Goal: Task Accomplishment & Management: Complete application form

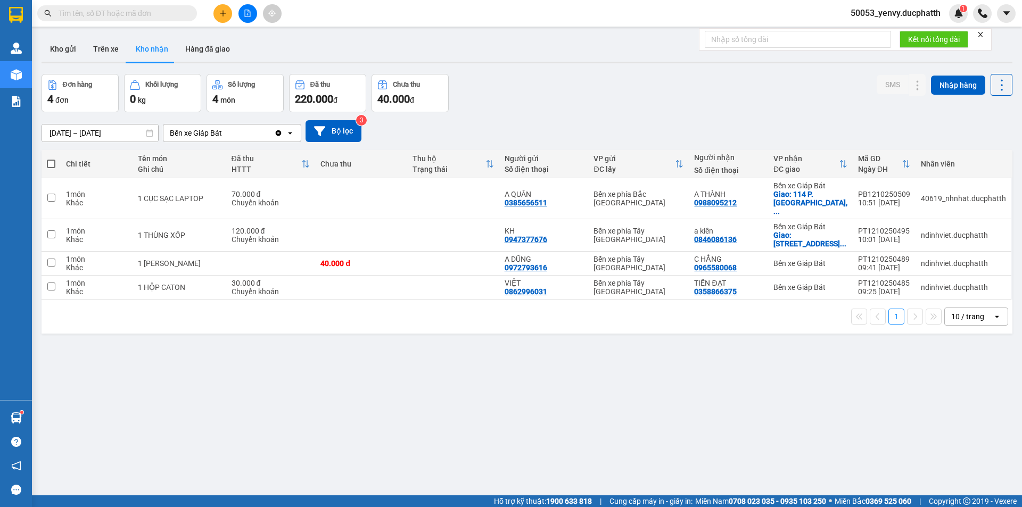
click at [1010, 83] on main "ver 1.8.146 Kho gửi Trên xe Kho nhận Hàng đã giao Đơn hàng 4 đơn Khối lượng 0 k…" at bounding box center [511, 248] width 1022 height 496
click at [1005, 83] on div "ver 1.8.146 Kho gửi Trên xe Kho nhận Hàng đã giao Đơn hàng 4 đơn Khối lượng 0 k…" at bounding box center [527, 285] width 980 height 507
click at [997, 83] on icon at bounding box center [1002, 85] width 15 height 15
click at [958, 132] on div "Menu" at bounding box center [951, 133] width 16 height 10
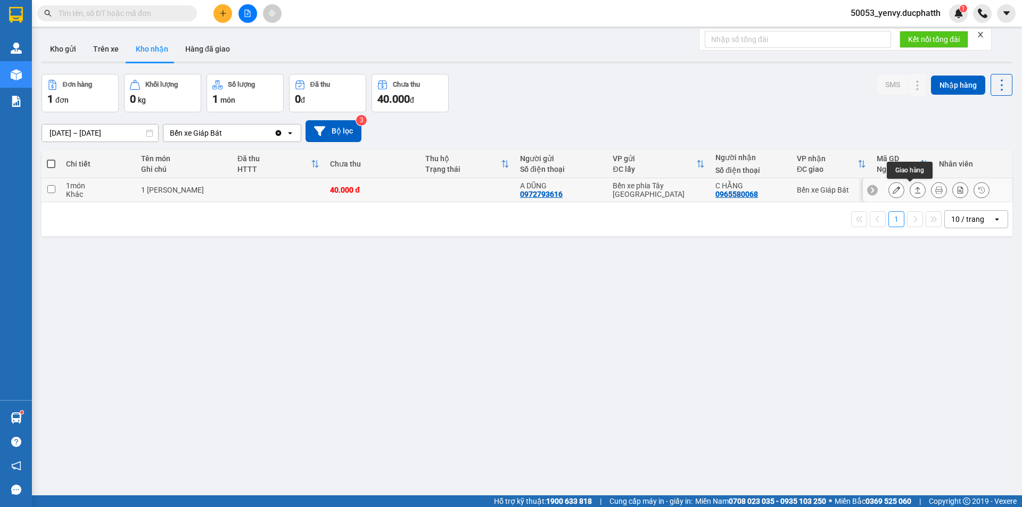
click at [889, 185] on button at bounding box center [896, 190] width 15 height 19
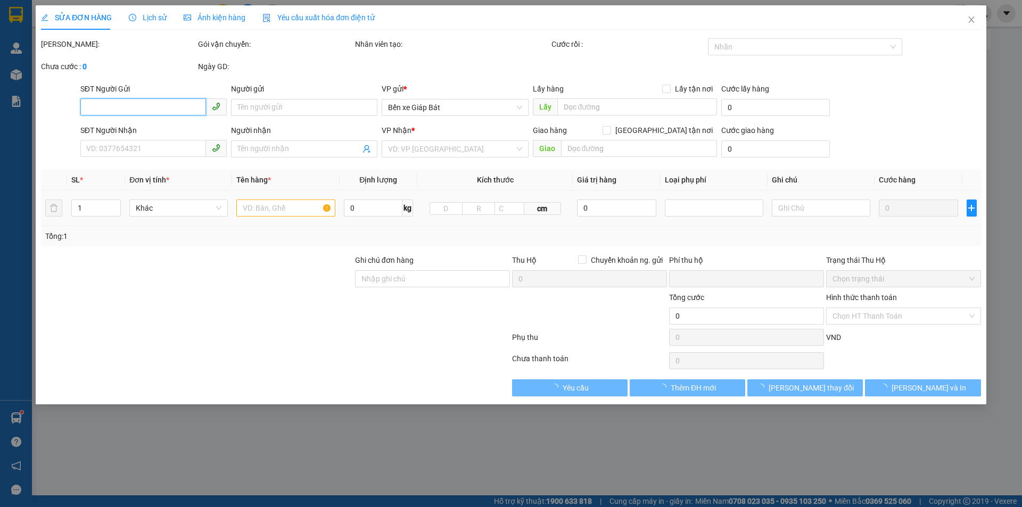
type input "0972793616"
type input "A DŨNG"
type input "0965580068"
type input "C HẰNG"
type input "0"
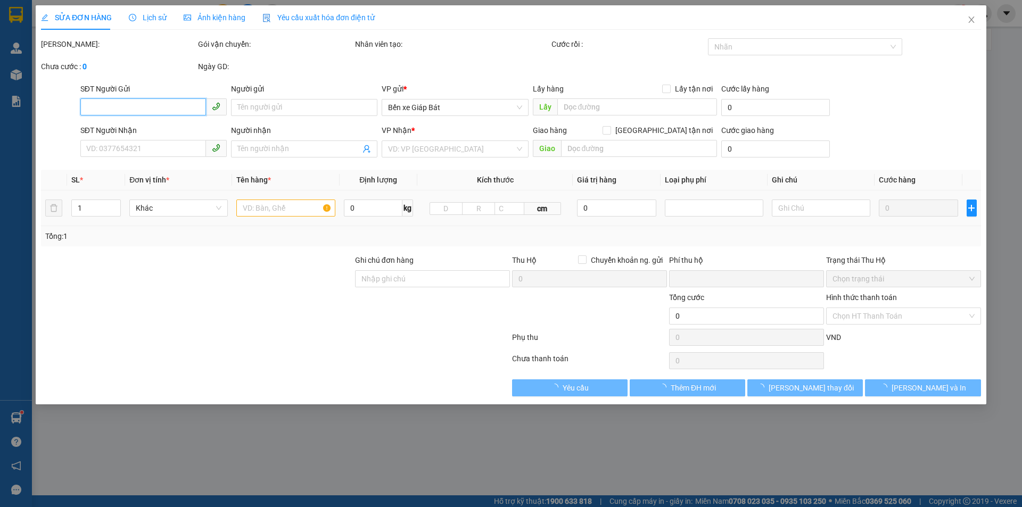
type input "40.000"
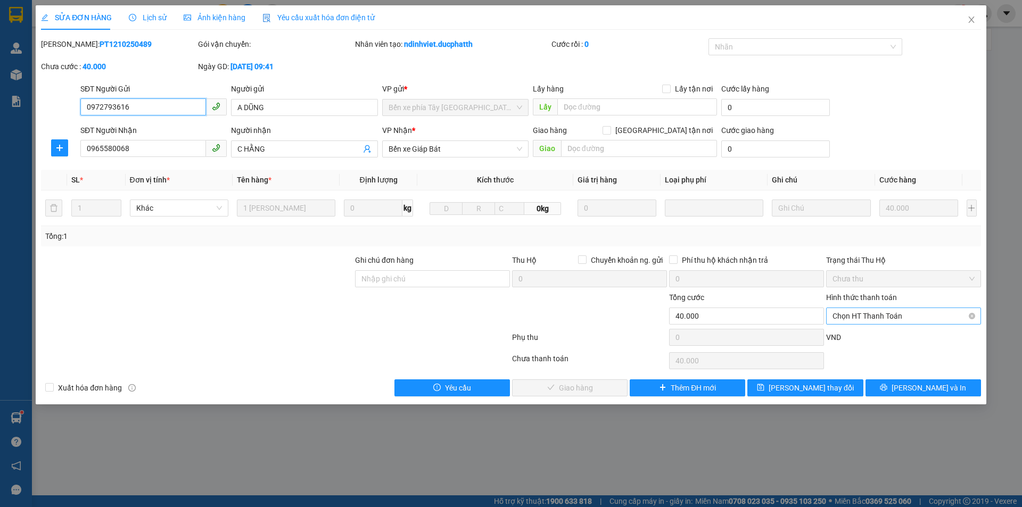
click at [876, 314] on span "Chọn HT Thanh Toán" at bounding box center [904, 316] width 142 height 16
drag, startPoint x: 871, startPoint y: 339, endPoint x: 869, endPoint y: 376, distance: 36.8
click at [870, 340] on div "Tại văn phòng" at bounding box center [904, 338] width 142 height 12
type input "0"
click at [603, 381] on button "[PERSON_NAME] và Giao hàng" at bounding box center [570, 388] width 116 height 17
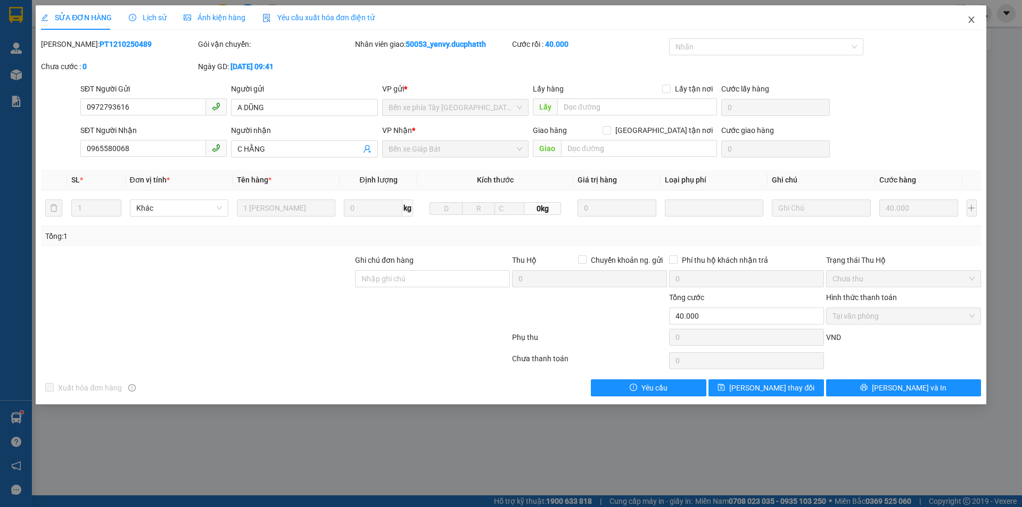
drag, startPoint x: 971, startPoint y: 23, endPoint x: 943, endPoint y: 23, distance: 27.7
click at [971, 22] on icon "close" at bounding box center [971, 19] width 9 height 9
